Goal: Transaction & Acquisition: Purchase product/service

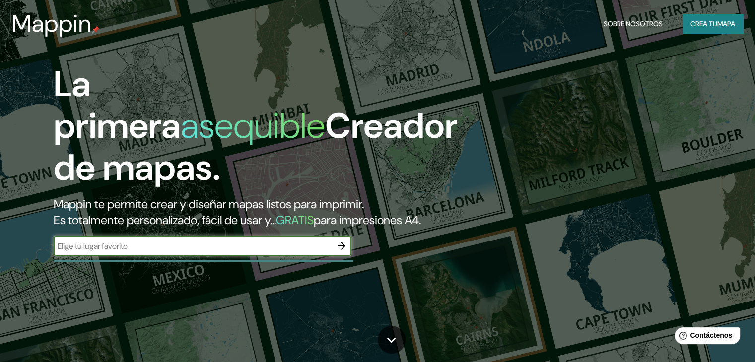
type input "[GEOGRAPHIC_DATA]"
click at [334, 256] on button "button" at bounding box center [342, 246] width 20 height 20
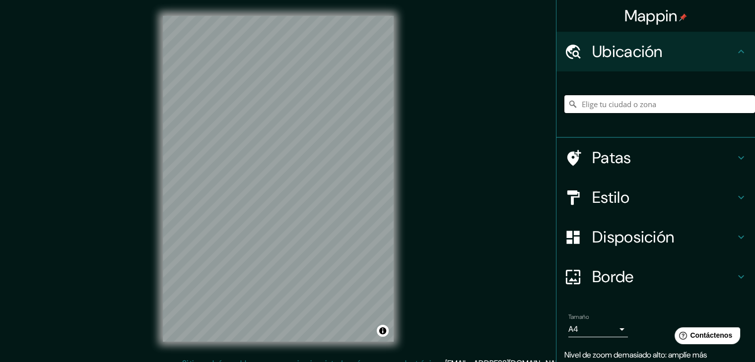
click at [658, 105] on input "Elige tu ciudad o zona" at bounding box center [660, 104] width 191 height 18
paste input "[GEOGRAPHIC_DATA]"
type input "Noord, [GEOGRAPHIC_DATA], [GEOGRAPHIC_DATA], [GEOGRAPHIC_DATA]"
click at [743, 105] on icon "Claro" at bounding box center [747, 104] width 8 height 8
paste input "[GEOGRAPHIC_DATA]"
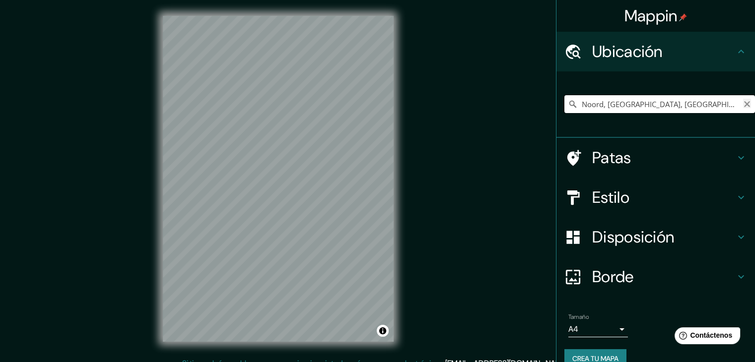
type input "Noord, [GEOGRAPHIC_DATA], [GEOGRAPHIC_DATA], [GEOGRAPHIC_DATA]"
click at [744, 104] on icon "Claro" at bounding box center [747, 104] width 6 height 6
click at [718, 106] on input "[GEOGRAPHIC_DATA], [GEOGRAPHIC_DATA], [GEOGRAPHIC_DATA]" at bounding box center [660, 104] width 191 height 18
click at [677, 106] on input "[GEOGRAPHIC_DATA], [GEOGRAPHIC_DATA], [GEOGRAPHIC_DATA]" at bounding box center [660, 104] width 191 height 18
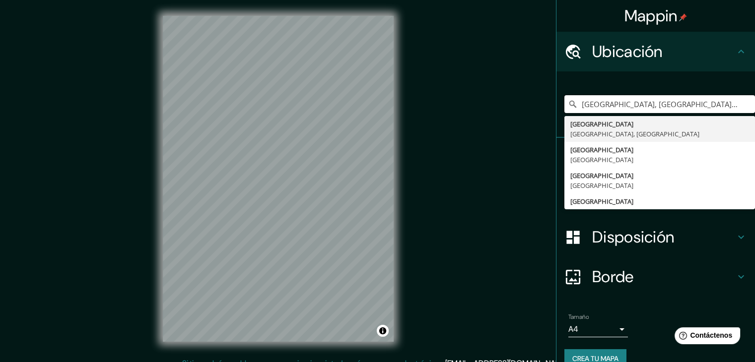
type input "[GEOGRAPHIC_DATA], [GEOGRAPHIC_DATA][PERSON_NAME], [GEOGRAPHIC_DATA]"
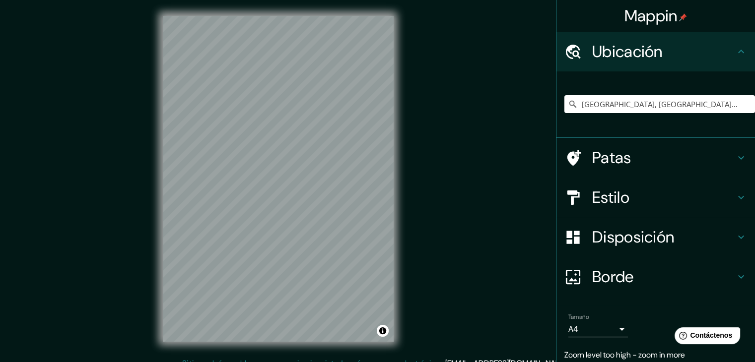
click at [420, 164] on div "Mappin Ubicación [GEOGRAPHIC_DATA], [GEOGRAPHIC_DATA][PERSON_NAME], [GEOGRAPHIC…" at bounding box center [377, 187] width 755 height 374
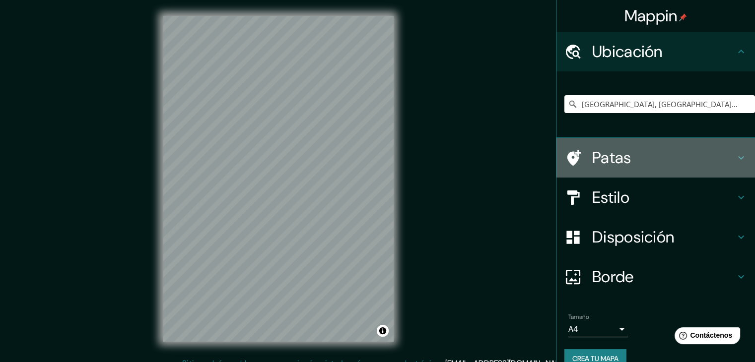
click at [700, 162] on h4 "Patas" at bounding box center [663, 158] width 143 height 20
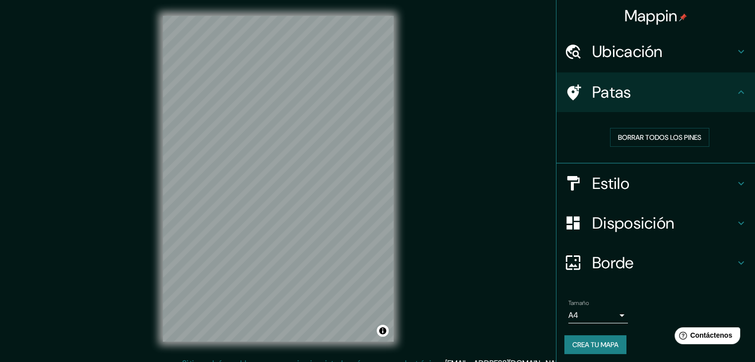
click at [728, 106] on div "Patas" at bounding box center [656, 92] width 199 height 40
click at [715, 58] on h4 "Ubicación" at bounding box center [663, 52] width 143 height 20
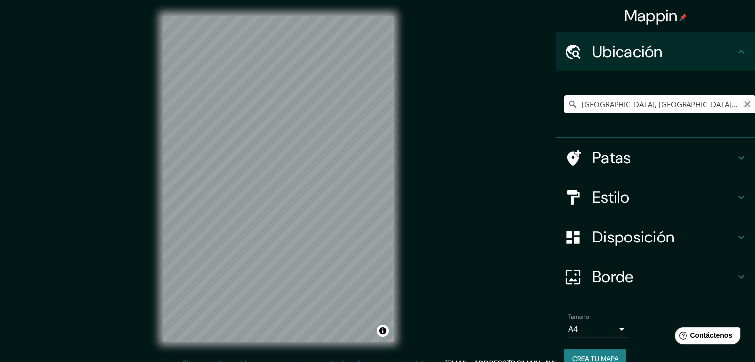
click at [743, 101] on icon "Claro" at bounding box center [747, 104] width 8 height 8
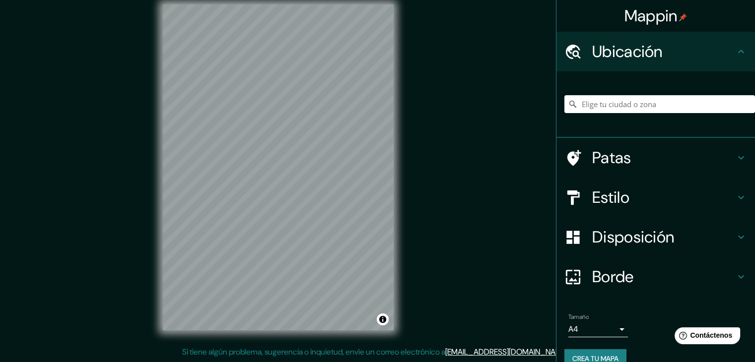
click at [130, 205] on div "Mappin Ubicación [GEOGRAPHIC_DATA] [GEOGRAPHIC_DATA], [GEOGRAPHIC_DATA] [GEOGRA…" at bounding box center [377, 176] width 755 height 374
click at [640, 102] on input "Elige tu ciudad o zona" at bounding box center [660, 104] width 191 height 18
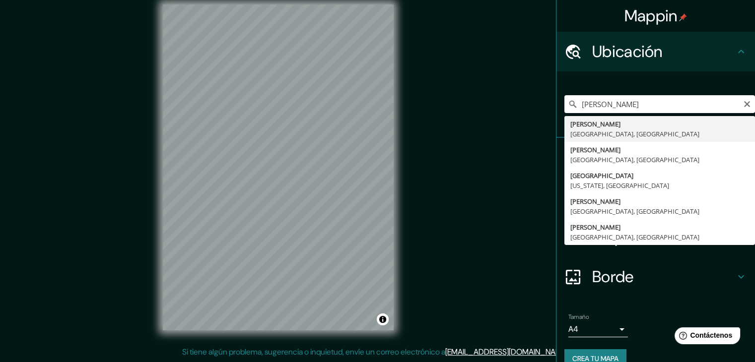
type input "[PERSON_NAME], [GEOGRAPHIC_DATA], [GEOGRAPHIC_DATA]"
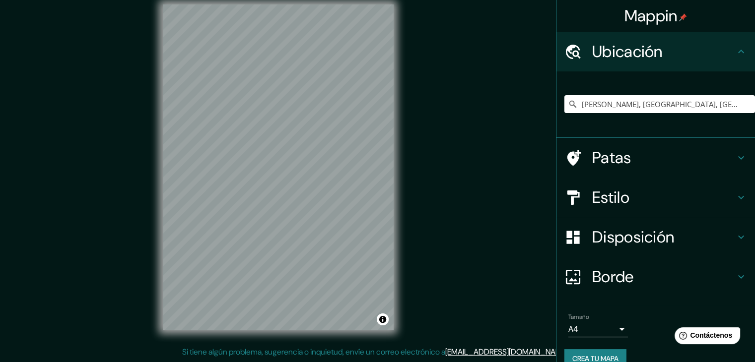
click at [396, 238] on div "© Mapbox © OpenStreetMap Improve this map" at bounding box center [278, 168] width 263 height 358
click at [636, 153] on h4 "Patas" at bounding box center [663, 158] width 143 height 20
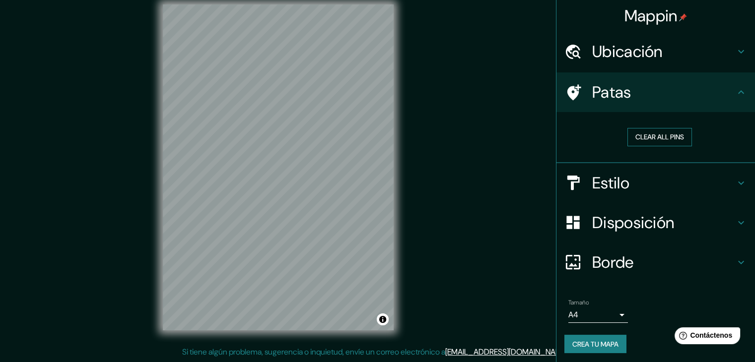
click at [667, 138] on button "Clear all pins" at bounding box center [660, 137] width 65 height 18
click at [647, 134] on button "Clear all pins" at bounding box center [660, 137] width 65 height 18
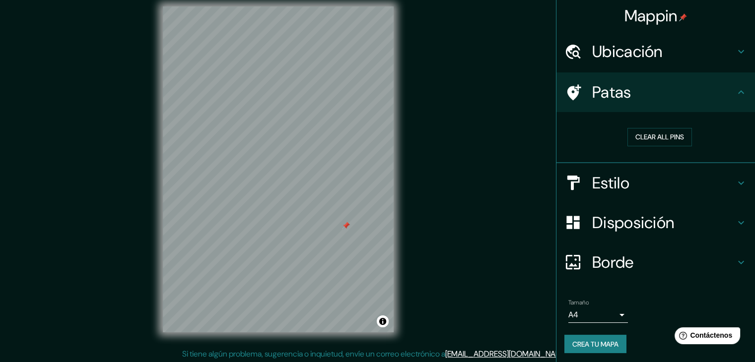
scroll to position [9, 0]
click at [735, 188] on div "Estilo" at bounding box center [656, 183] width 199 height 40
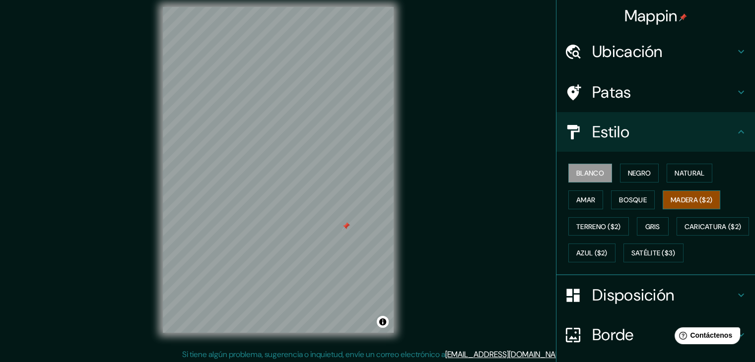
click at [684, 201] on font "Madera ($2)" at bounding box center [692, 200] width 42 height 9
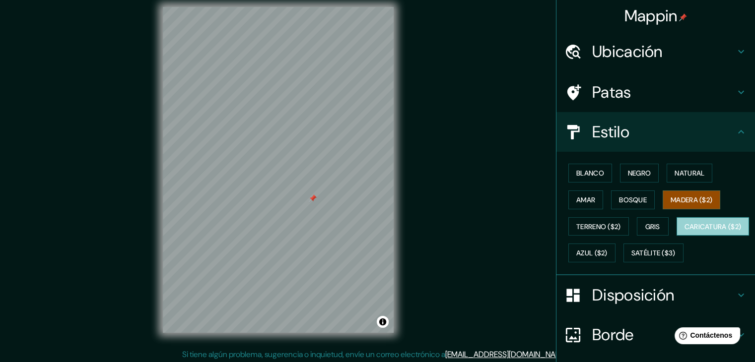
click at [685, 231] on font "Caricatura ($2)" at bounding box center [713, 226] width 57 height 9
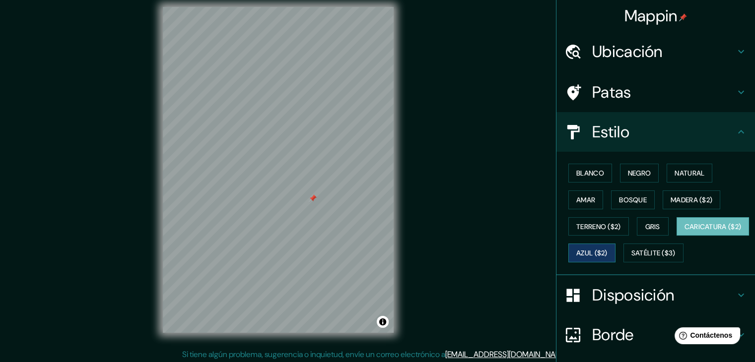
click at [608, 251] on font "Azul ($2)" at bounding box center [591, 253] width 31 height 9
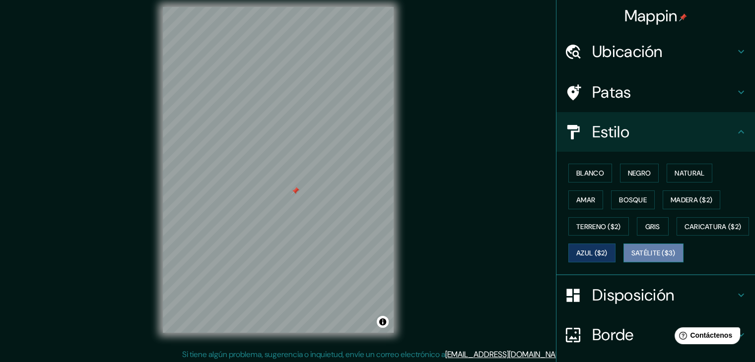
click at [632, 258] on font "Satélite ($3)" at bounding box center [654, 253] width 44 height 9
click at [694, 82] on h4 "Patas" at bounding box center [663, 92] width 143 height 20
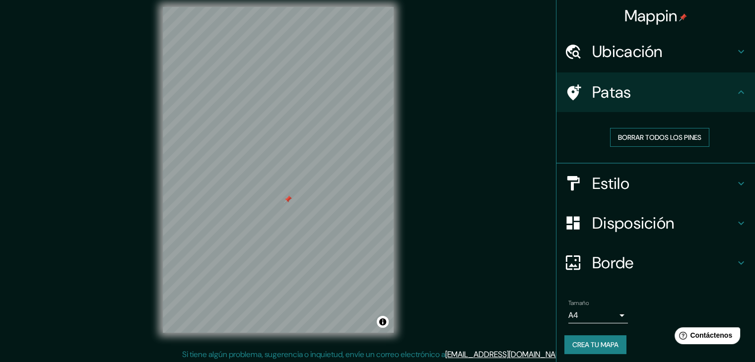
click at [665, 136] on font "Borrar todos los pines" at bounding box center [659, 137] width 83 height 9
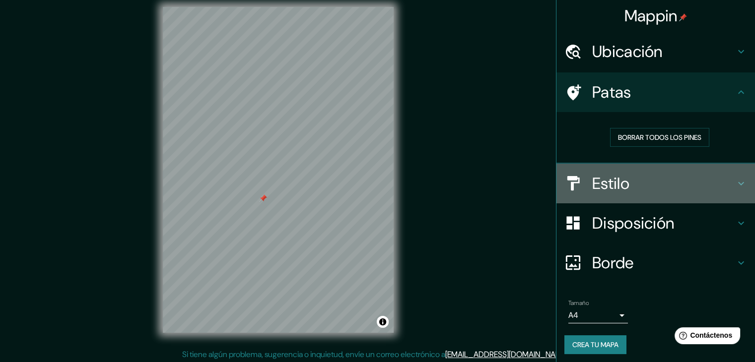
click at [715, 183] on h4 "Estilo" at bounding box center [663, 184] width 143 height 20
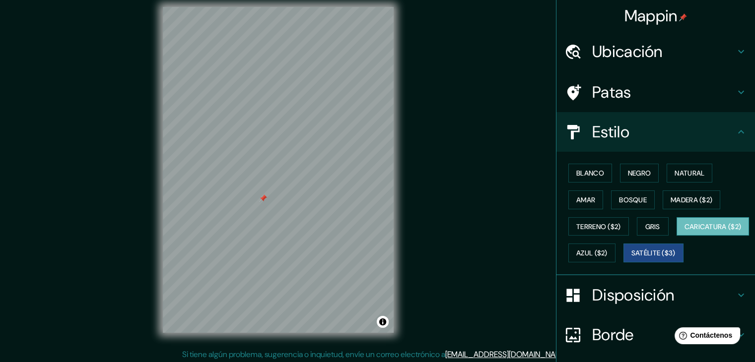
click at [685, 231] on font "Caricatura ($2)" at bounding box center [713, 226] width 57 height 9
click at [593, 226] on font "Terreno ($2)" at bounding box center [598, 226] width 45 height 9
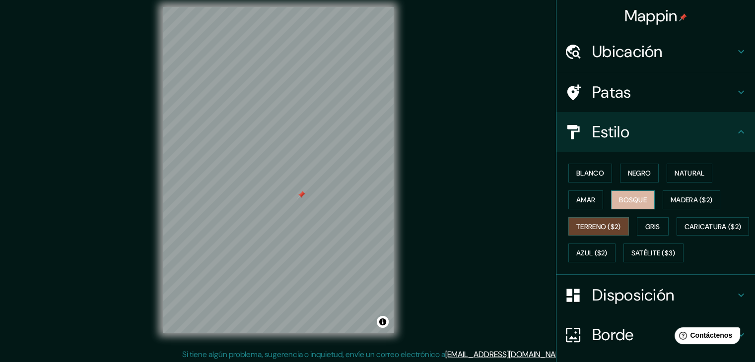
click at [611, 202] on button "Bosque" at bounding box center [633, 200] width 44 height 19
click at [581, 201] on font "Amar" at bounding box center [585, 200] width 19 height 9
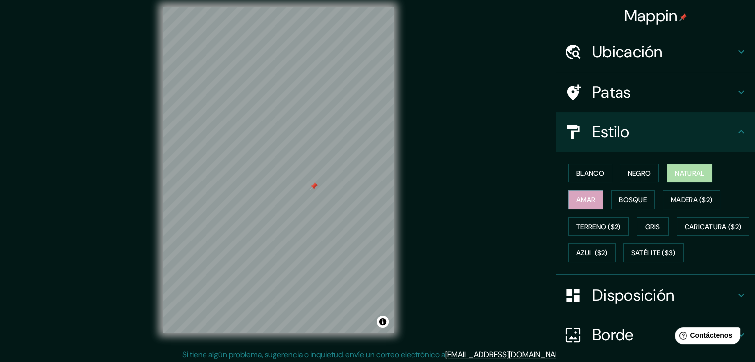
click at [675, 171] on font "Natural" at bounding box center [690, 173] width 30 height 9
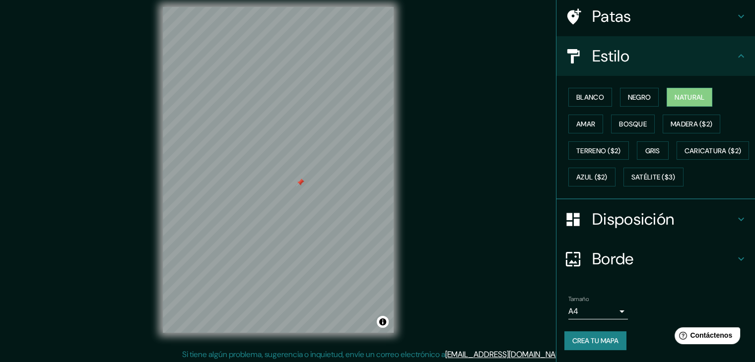
scroll to position [11, 0]
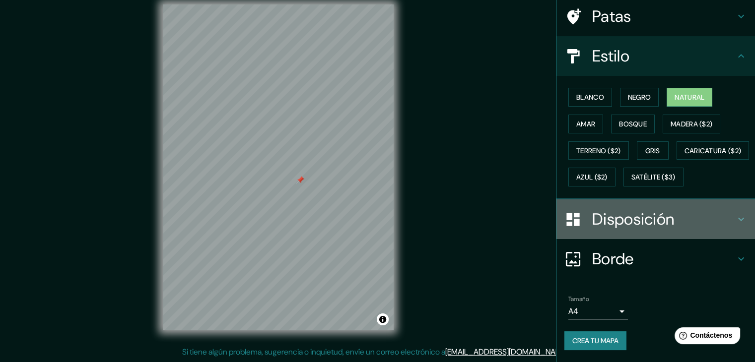
click at [735, 213] on icon at bounding box center [741, 219] width 12 height 12
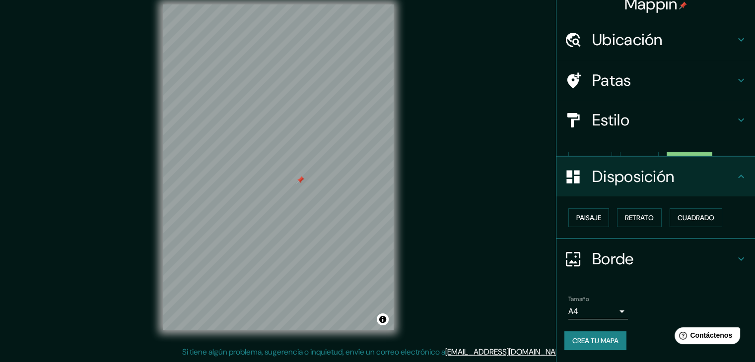
scroll to position [0, 0]
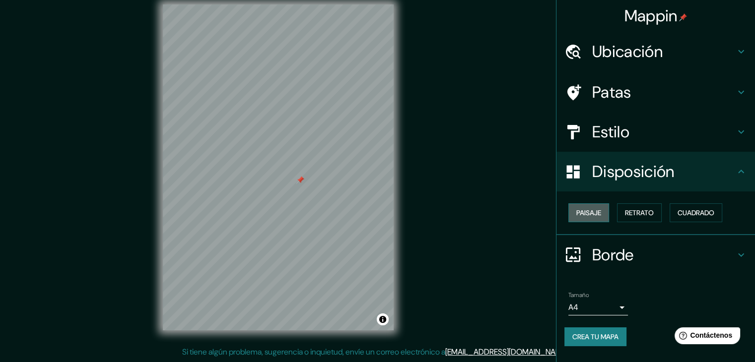
click at [584, 214] on font "Paisaje" at bounding box center [588, 213] width 25 height 9
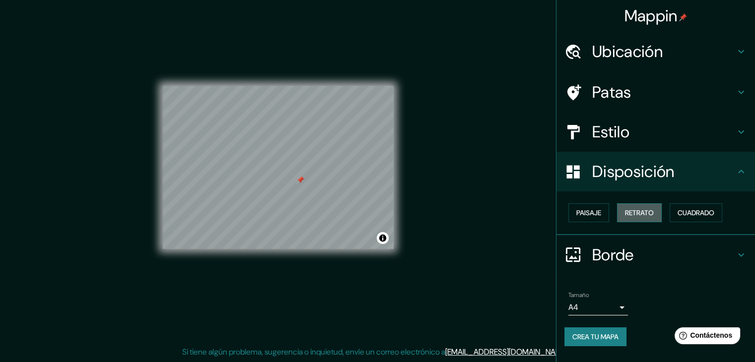
click at [632, 213] on font "Retrato" at bounding box center [639, 213] width 29 height 9
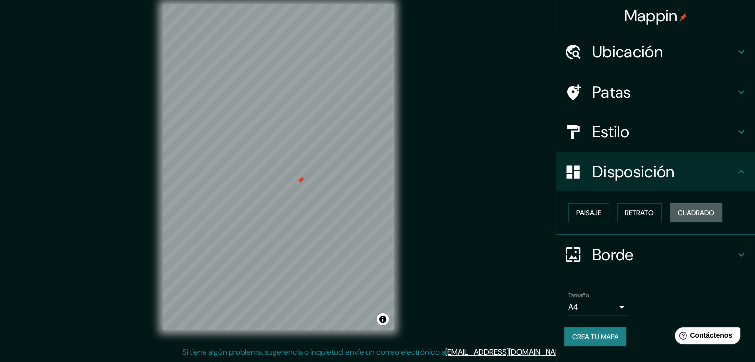
click at [697, 212] on font "Cuadrado" at bounding box center [696, 213] width 37 height 9
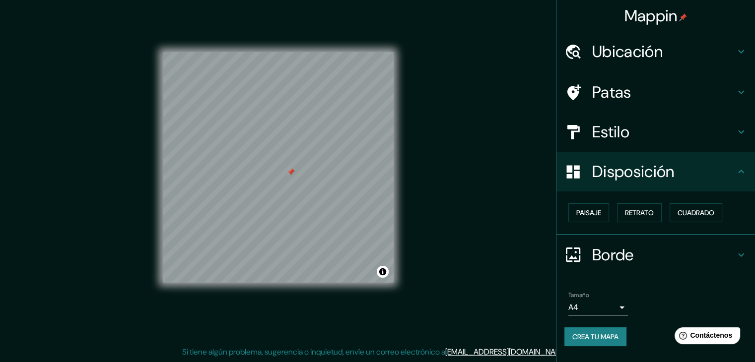
click at [287, 173] on div at bounding box center [291, 172] width 8 height 8
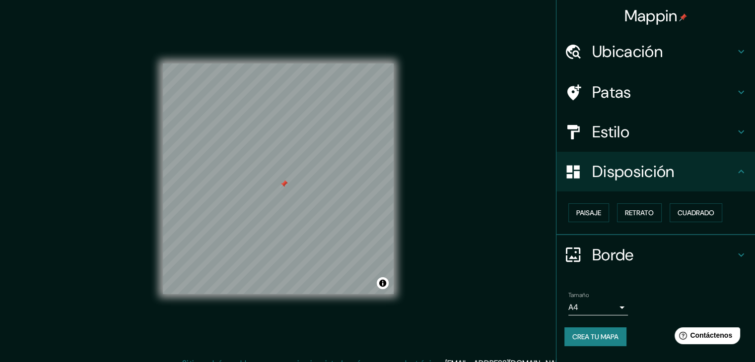
click at [737, 135] on icon at bounding box center [741, 132] width 12 height 12
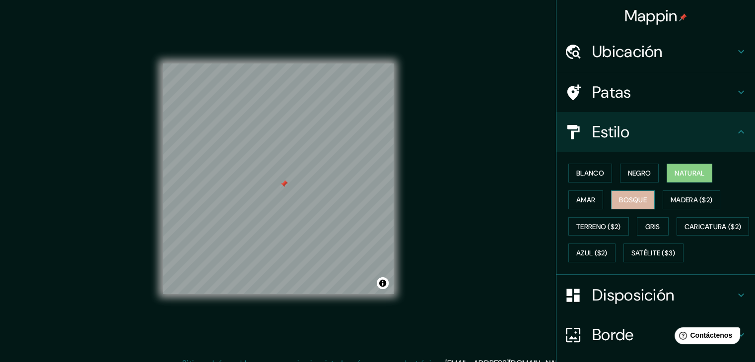
click at [643, 198] on button "Bosque" at bounding box center [633, 200] width 44 height 19
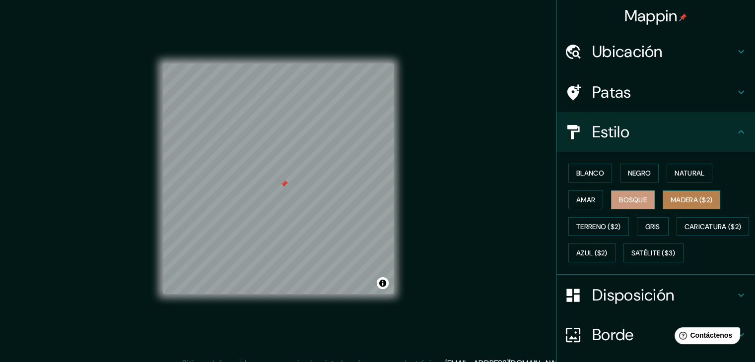
click at [677, 204] on font "Madera ($2)" at bounding box center [692, 200] width 42 height 13
click at [645, 229] on font "Gris" at bounding box center [652, 226] width 15 height 9
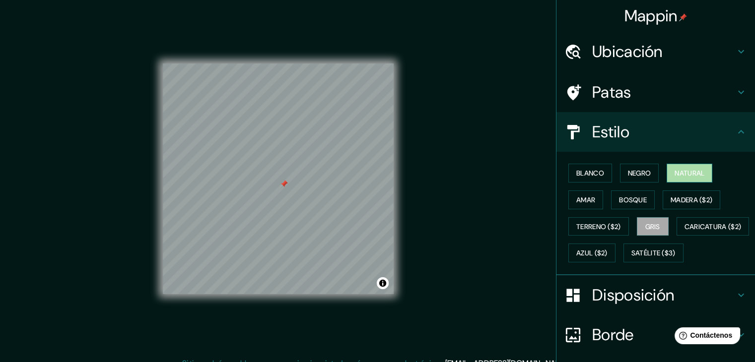
click at [686, 172] on font "Natural" at bounding box center [690, 173] width 30 height 9
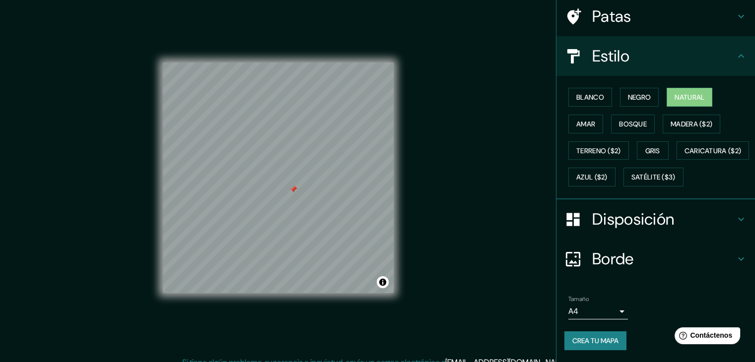
scroll to position [100, 0]
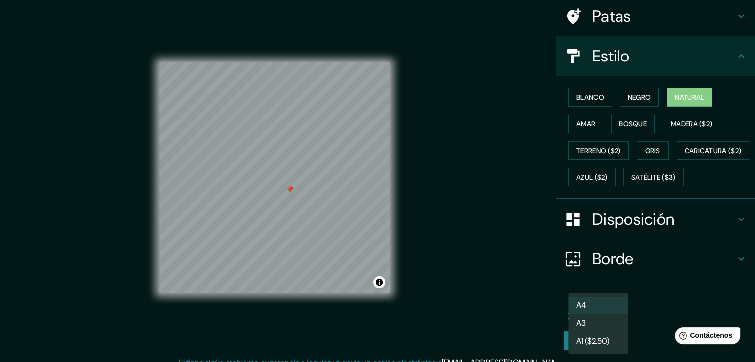
click at [615, 313] on body "Mappin Ubicación [PERSON_NAME], [GEOGRAPHIC_DATA], [GEOGRAPHIC_DATA] Patas Esti…" at bounding box center [377, 180] width 755 height 362
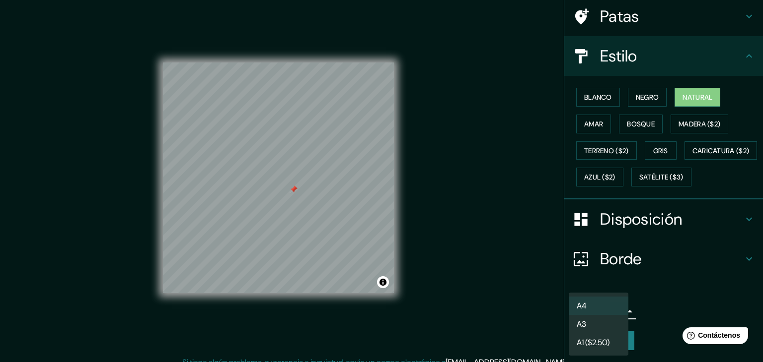
click at [656, 306] on div at bounding box center [381, 181] width 763 height 362
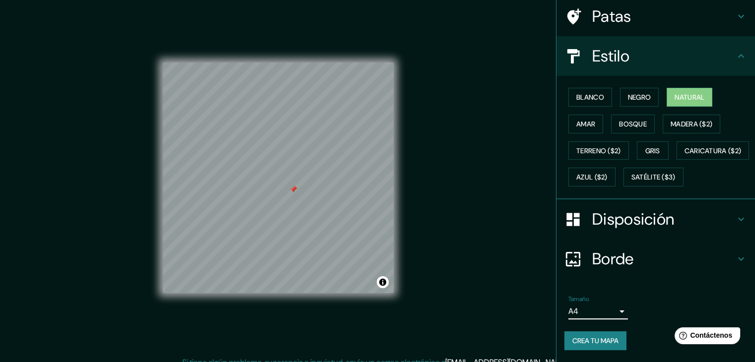
click at [608, 344] on font "Crea tu mapa" at bounding box center [595, 341] width 46 height 9
